Goal: Browse casually: Explore the website without a specific task or goal

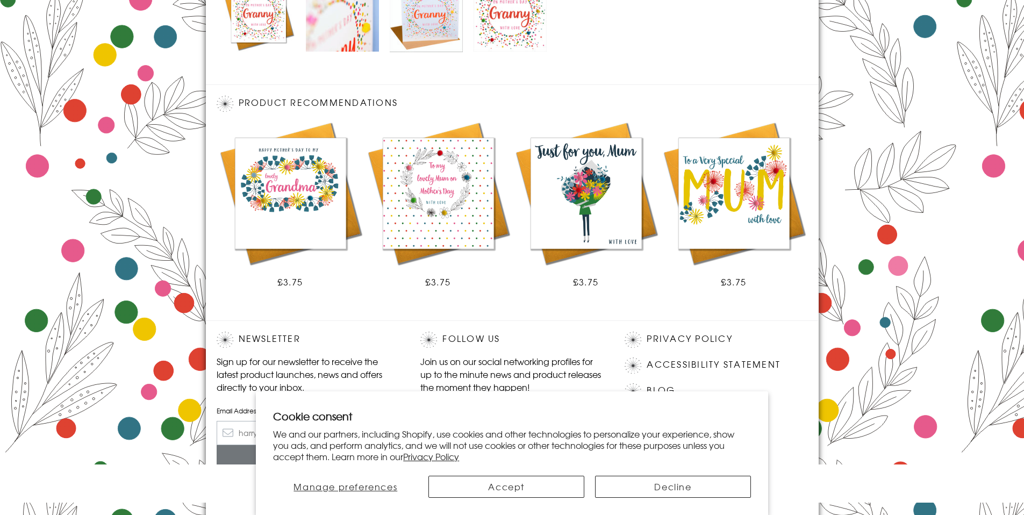
scroll to position [595, 0]
